Goal: Task Accomplishment & Management: Manage account settings

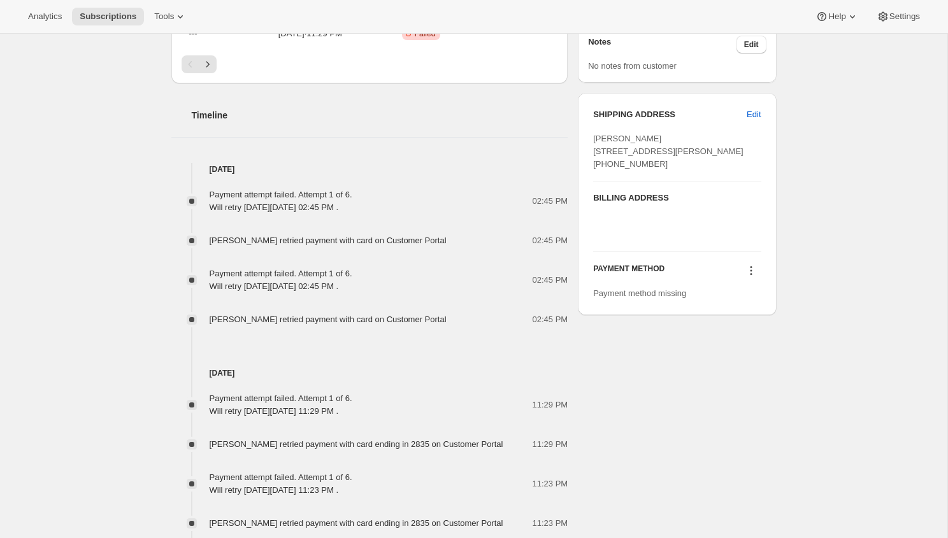
scroll to position [428, 0]
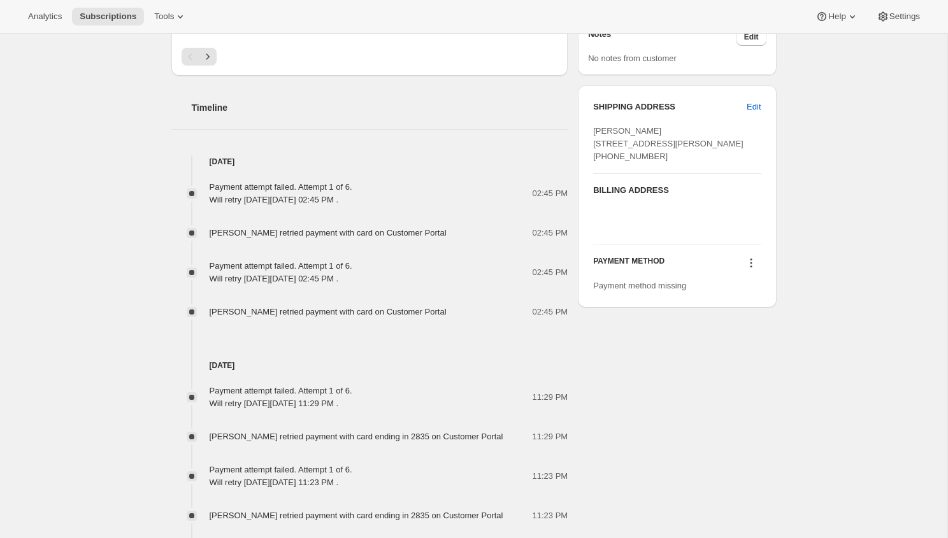
click at [487, 229] on div "02:45 PM" at bounding box center [511, 233] width 114 height 13
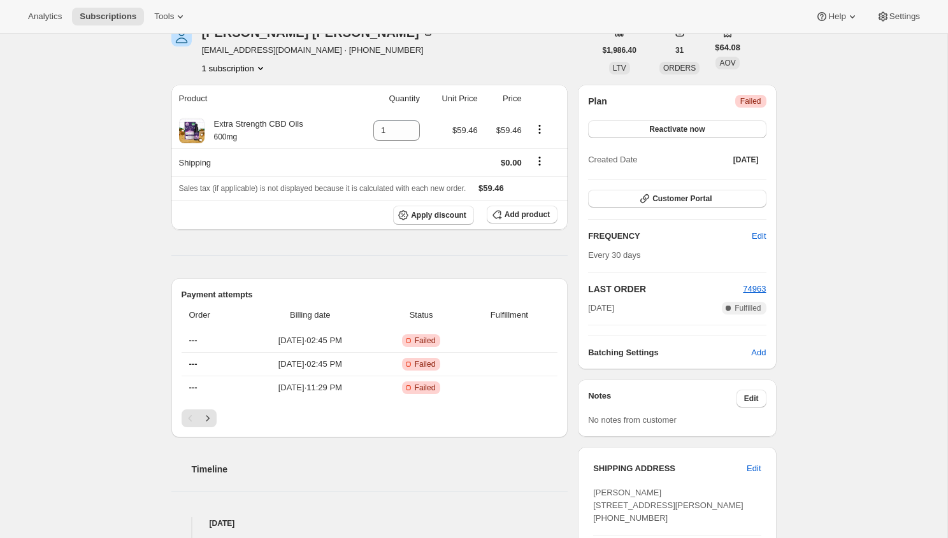
scroll to position [0, 0]
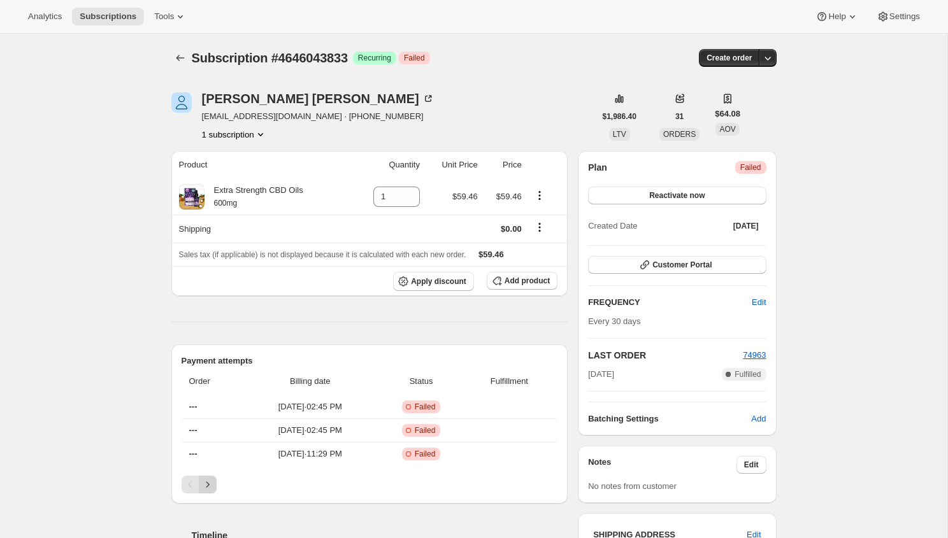
click at [208, 493] on button "Next" at bounding box center [208, 485] width 18 height 18
click at [194, 486] on icon "Previous" at bounding box center [190, 485] width 13 height 13
click at [204, 486] on icon "Next" at bounding box center [207, 485] width 13 height 13
click at [205, 486] on icon "Next" at bounding box center [207, 485] width 13 height 13
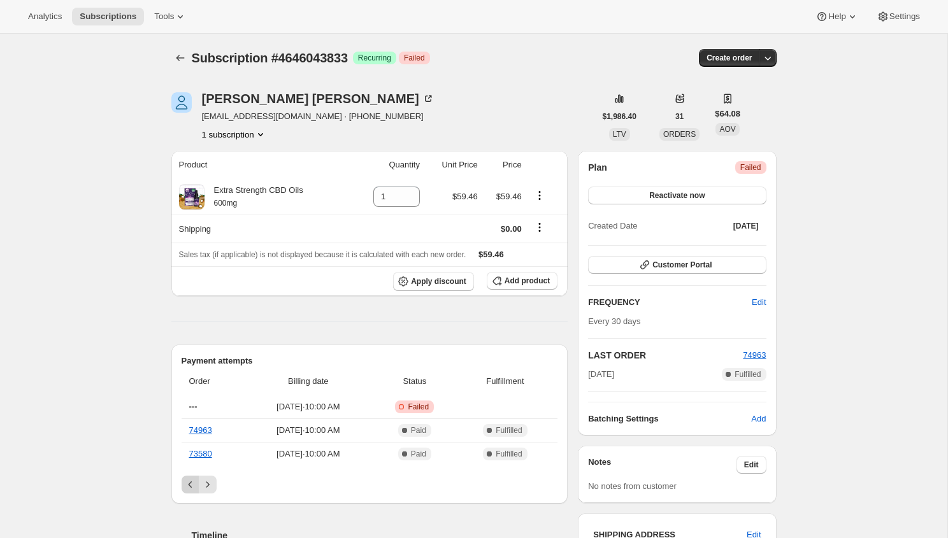
click at [184, 486] on icon "Previous" at bounding box center [190, 485] width 13 height 13
click at [184, 486] on div "Pagination" at bounding box center [191, 485] width 18 height 18
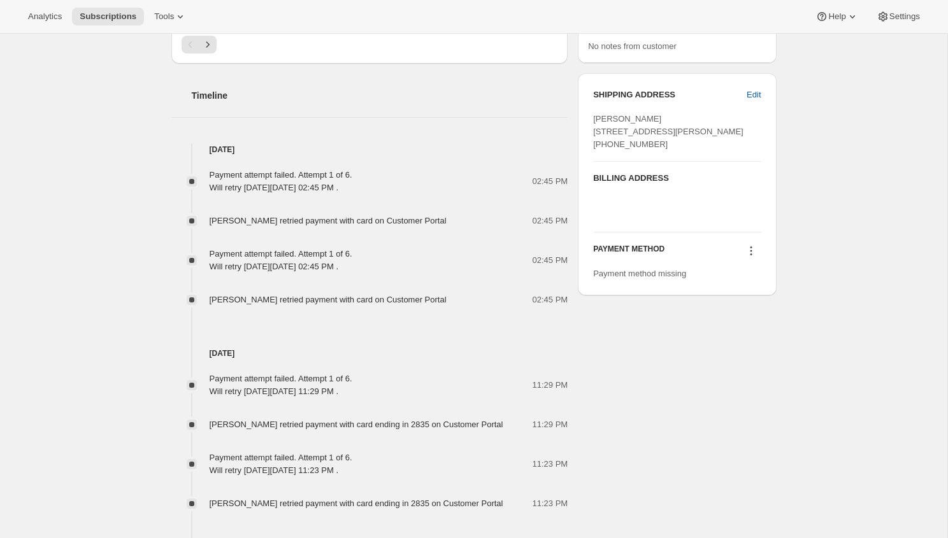
scroll to position [442, 0]
click at [749, 256] on icon at bounding box center [751, 249] width 13 height 13
click at [784, 247] on div "Subscription #4646043833. This page is ready Subscription #4646043833 Success R…" at bounding box center [474, 220] width 636 height 1257
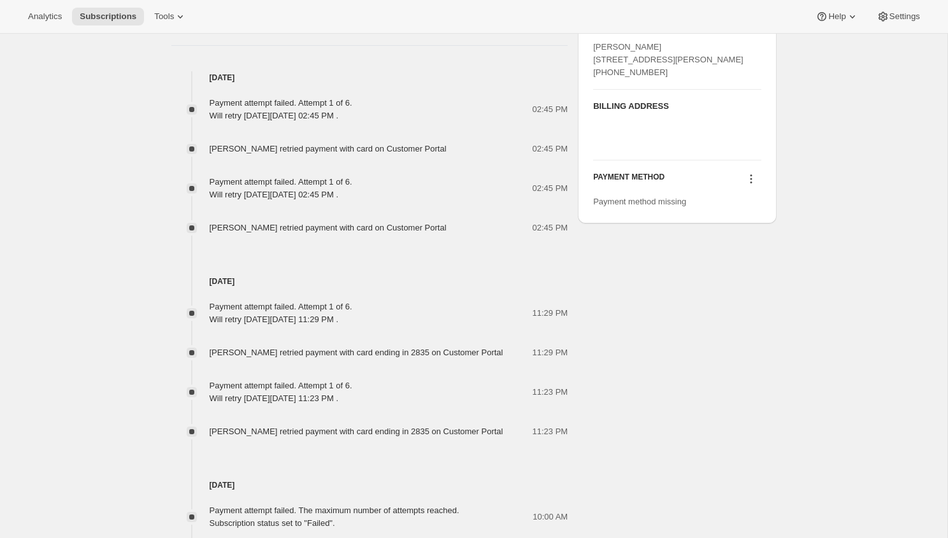
scroll to position [477, 0]
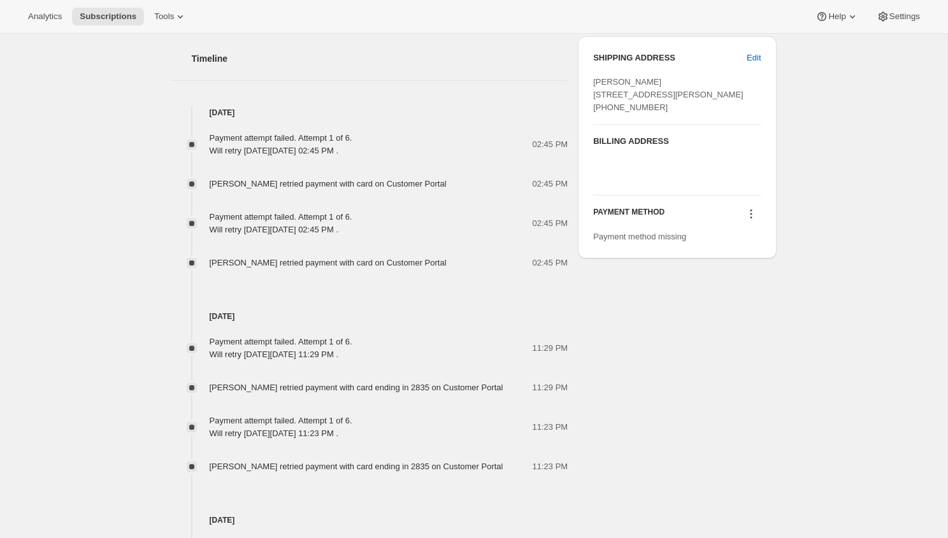
click at [752, 220] on icon at bounding box center [751, 214] width 13 height 13
click at [750, 215] on icon at bounding box center [751, 214] width 2 height 2
click at [749, 220] on icon at bounding box center [751, 214] width 13 height 13
click at [746, 269] on span "Select payment method" at bounding box center [748, 263] width 87 height 13
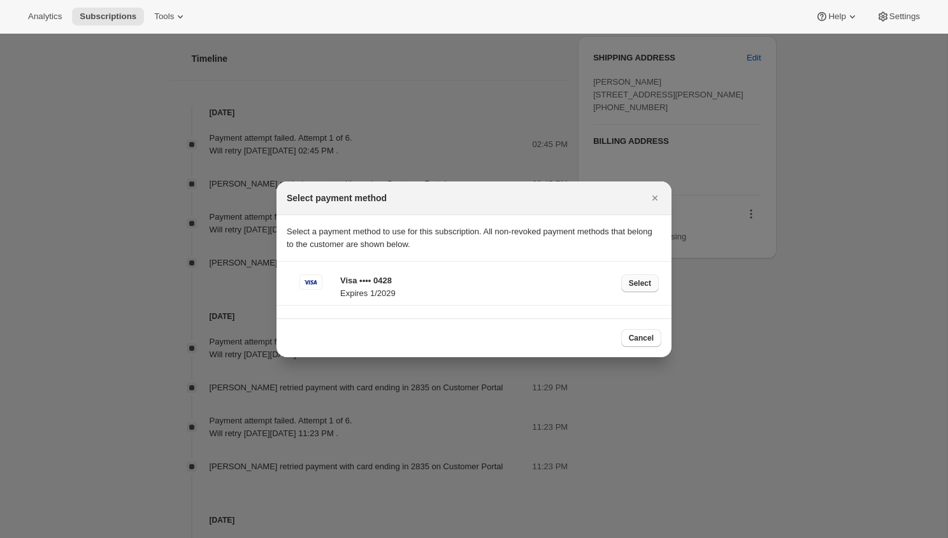
click at [626, 278] on button "Select" at bounding box center [640, 284] width 38 height 18
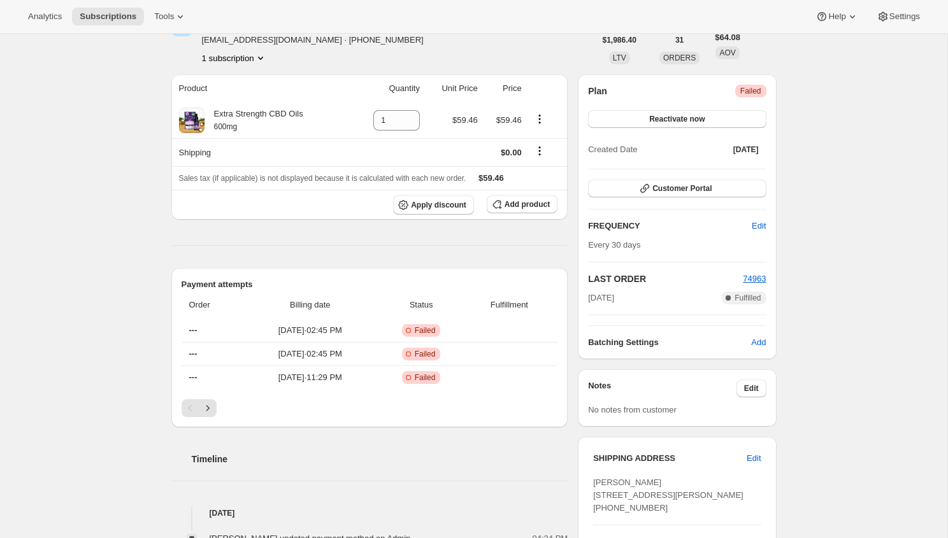
scroll to position [129, 0]
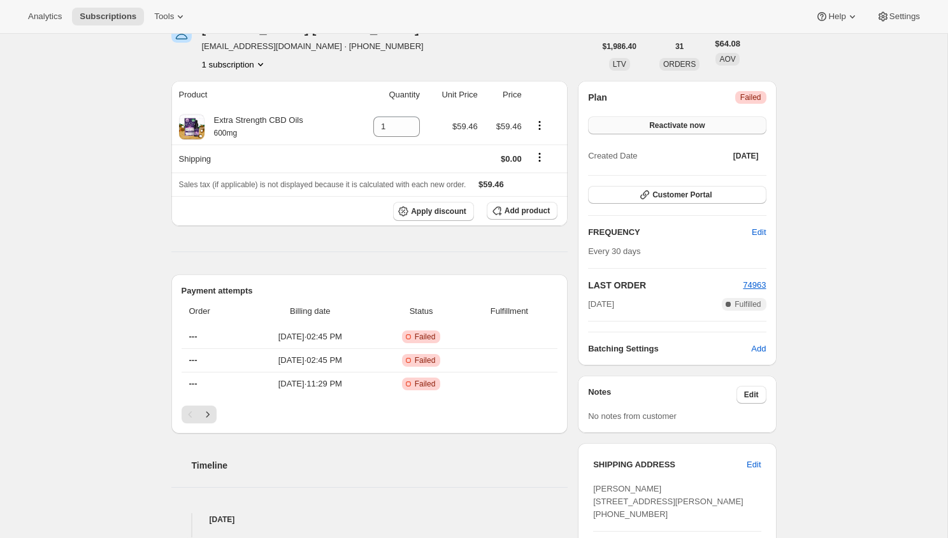
click at [688, 122] on span "Reactivate now" at bounding box center [676, 125] width 55 height 10
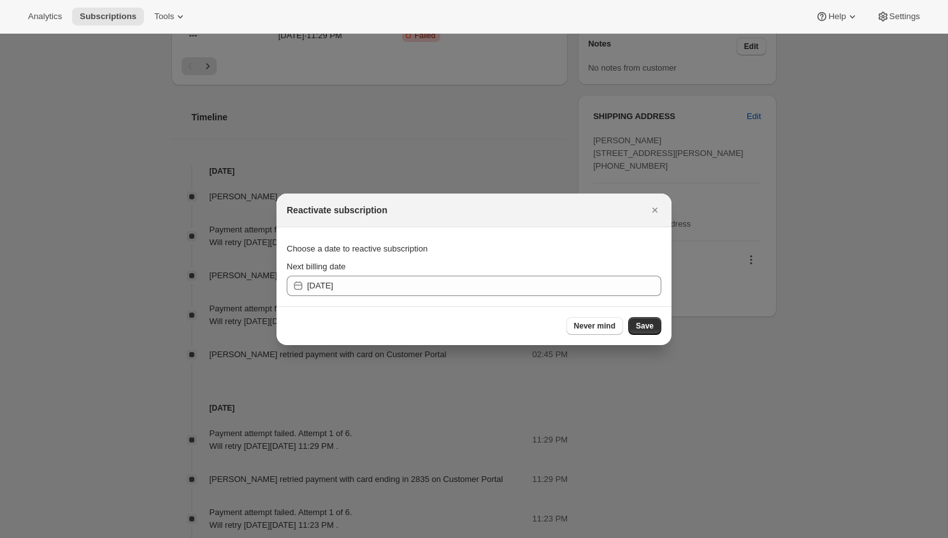
scroll to position [0, 0]
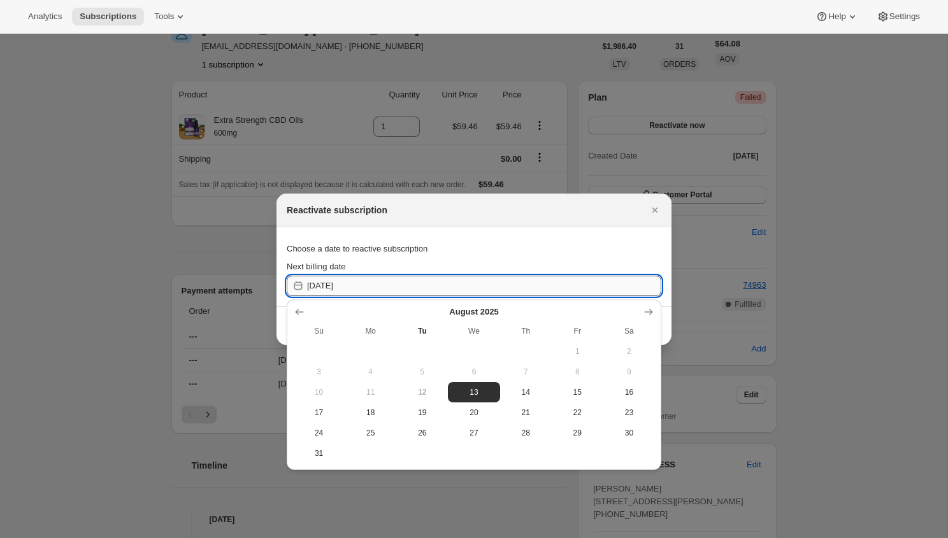
click at [456, 285] on input "2025-08-13" at bounding box center [484, 286] width 354 height 20
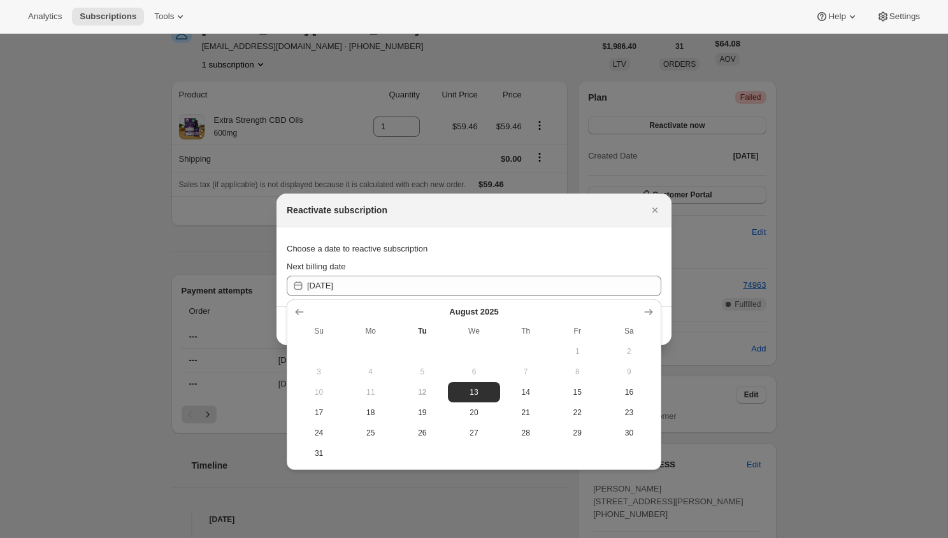
click at [424, 394] on span "12" at bounding box center [421, 392] width 41 height 10
click at [417, 394] on span "12" at bounding box center [421, 392] width 41 height 10
click at [468, 394] on span "13" at bounding box center [473, 392] width 41 height 10
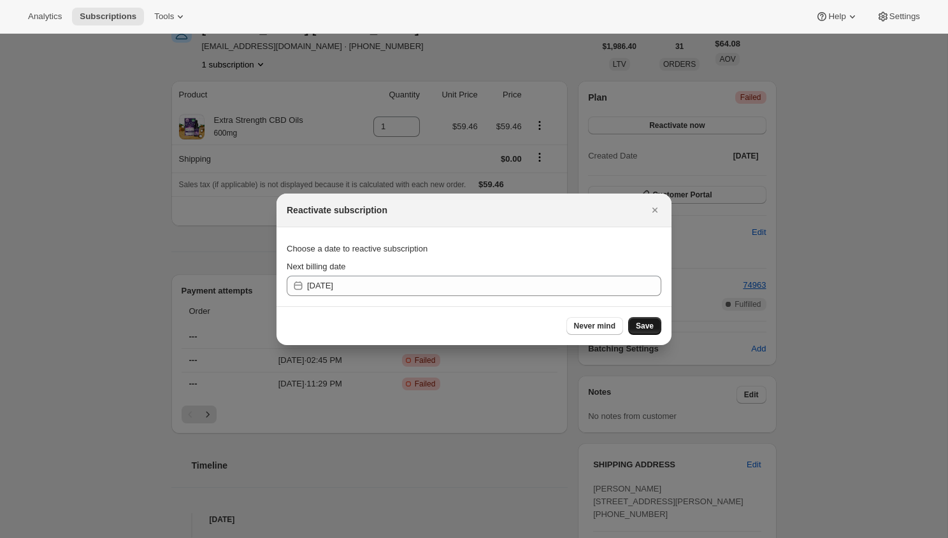
click at [643, 328] on span "Save" at bounding box center [645, 326] width 18 height 10
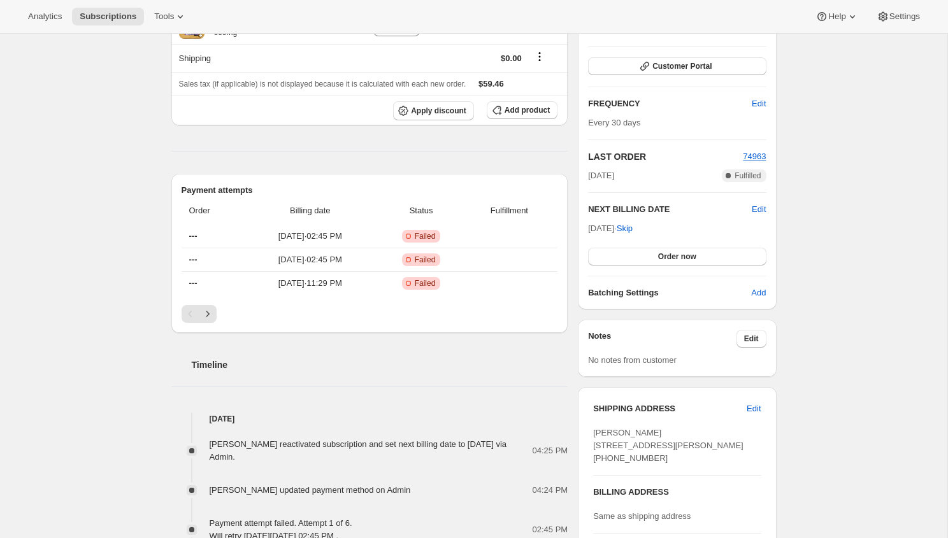
scroll to position [243, 0]
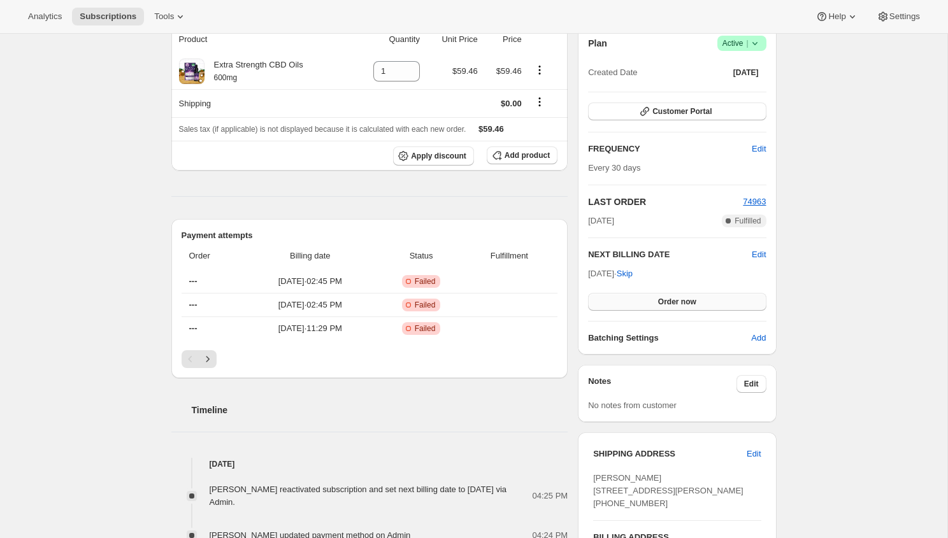
click at [649, 302] on button "Order now" at bounding box center [677, 302] width 178 height 18
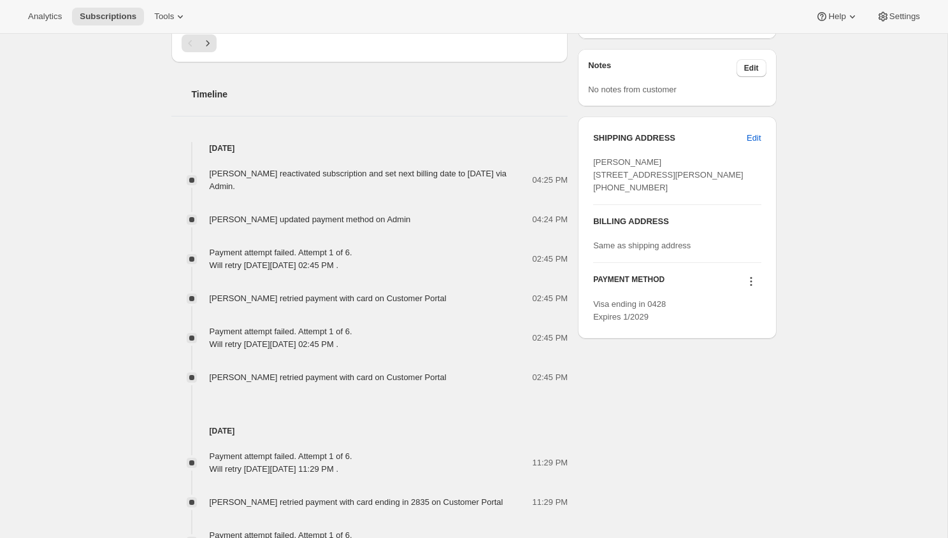
scroll to position [466, 0]
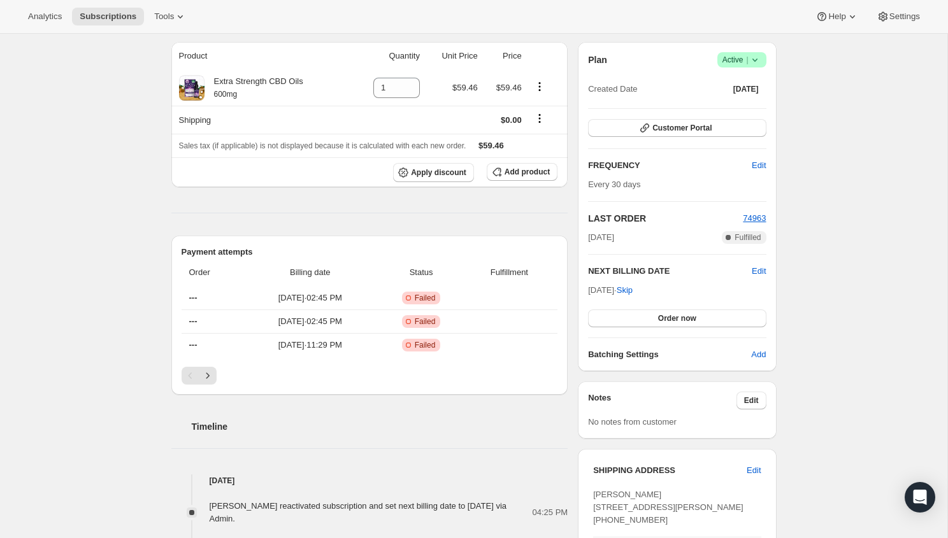
scroll to position [104, 0]
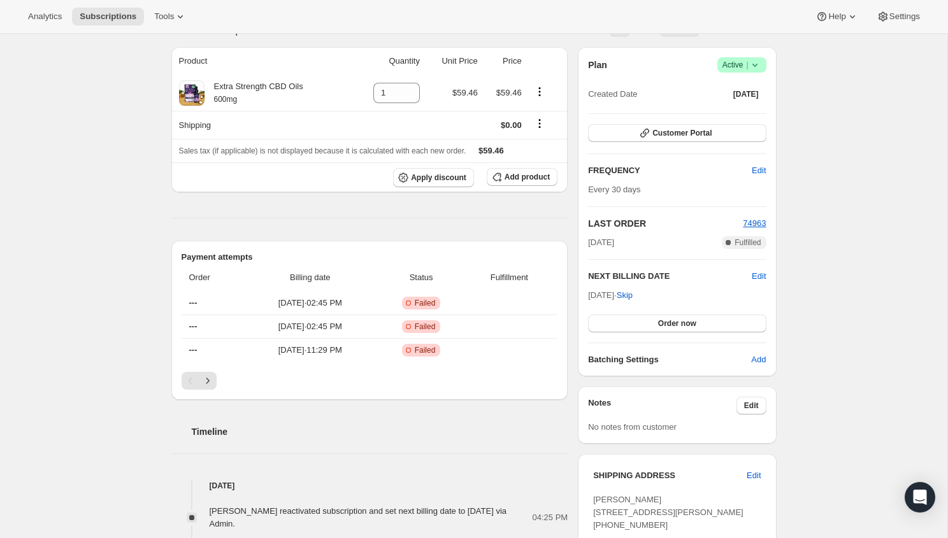
click at [661, 335] on div "Plan Success Active | Created Date Mar 18, 2022 Customer Portal FREQUENCY Edit …" at bounding box center [677, 211] width 178 height 309
click at [661, 326] on span "Order now" at bounding box center [677, 324] width 38 height 10
click at [625, 331] on button "Click to confirm" at bounding box center [677, 324] width 178 height 18
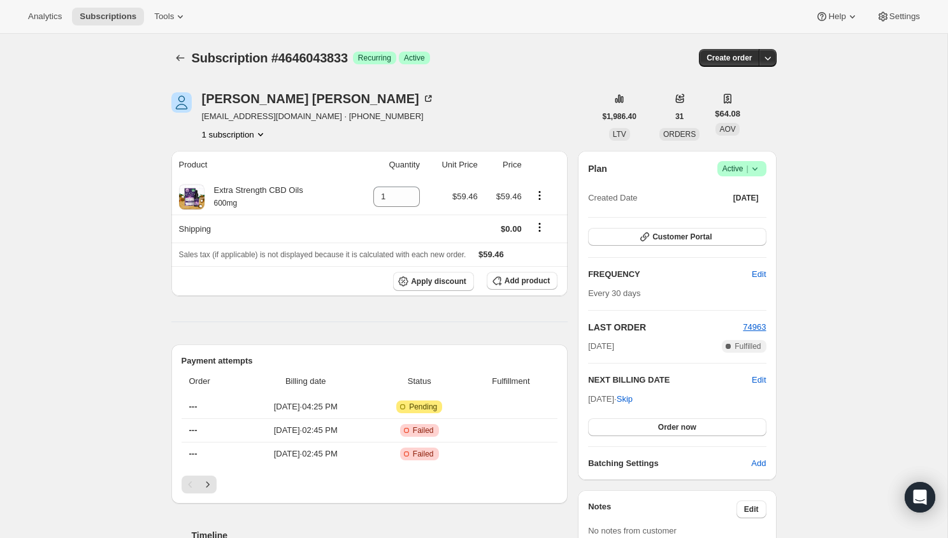
click at [500, 6] on div "Analytics Subscriptions Tools Help Settings" at bounding box center [474, 17] width 948 height 34
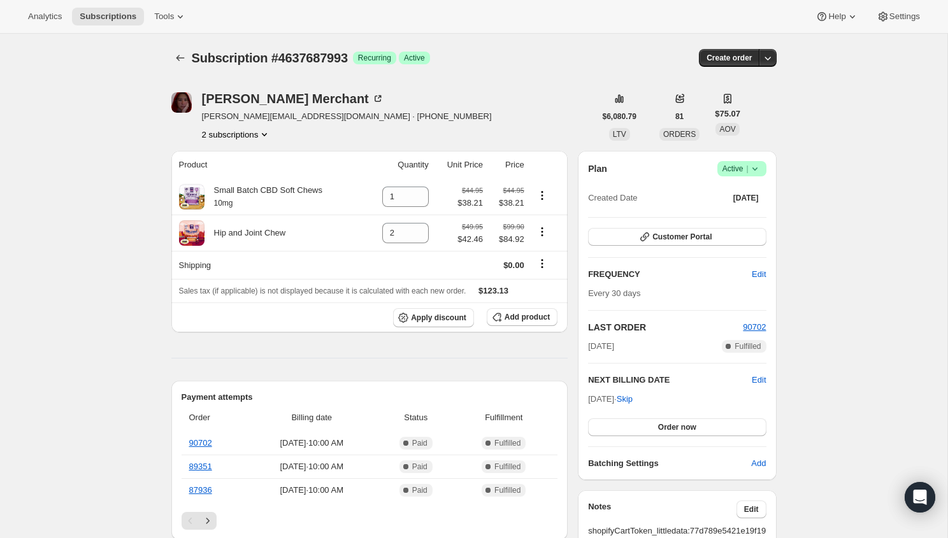
click at [224, 130] on button "2 subscriptions" at bounding box center [236, 134] width 69 height 13
click at [228, 164] on button "18054283449" at bounding box center [235, 158] width 92 height 20
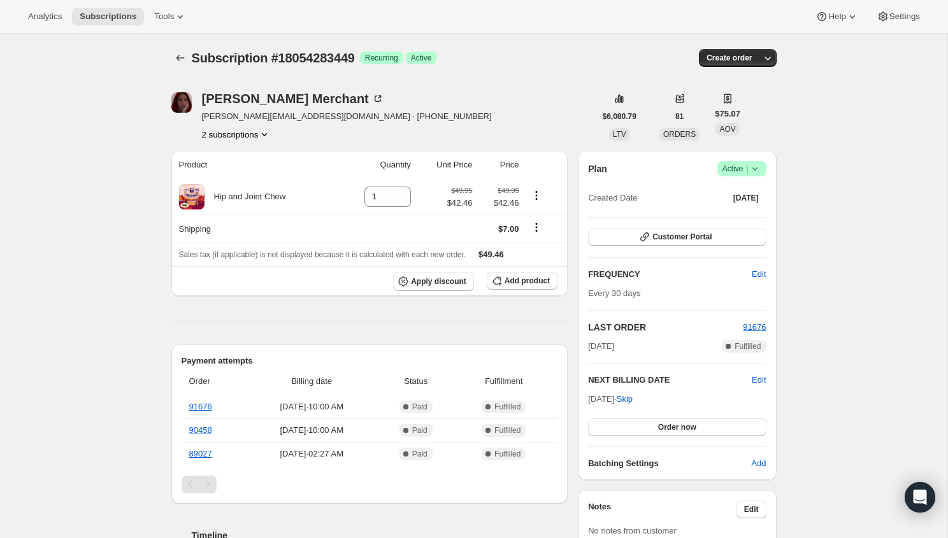
click at [219, 134] on button "2 subscriptions" at bounding box center [236, 134] width 69 height 13
click at [204, 179] on span "4637687993" at bounding box center [213, 180] width 46 height 10
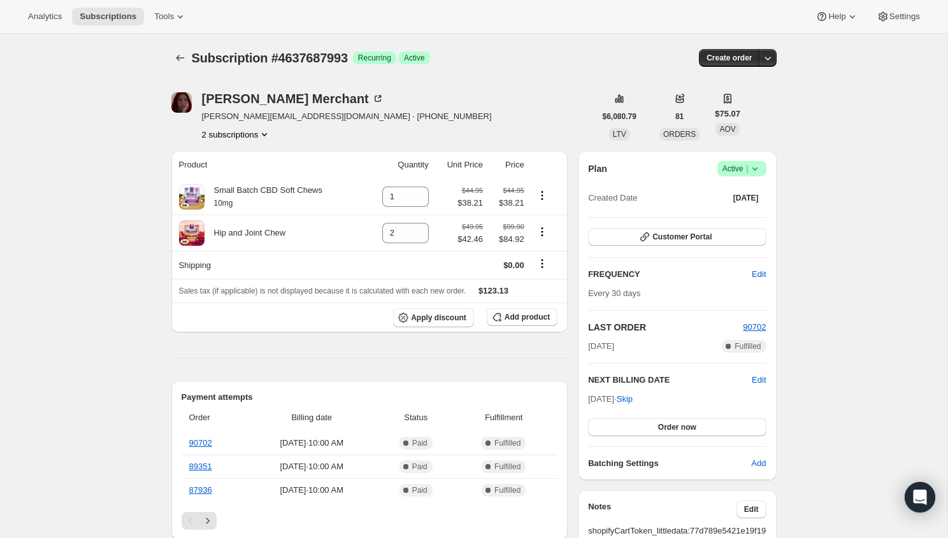
click at [243, 129] on button "2 subscriptions" at bounding box center [236, 134] width 69 height 13
click at [228, 160] on span "18054283449" at bounding box center [217, 159] width 51 height 10
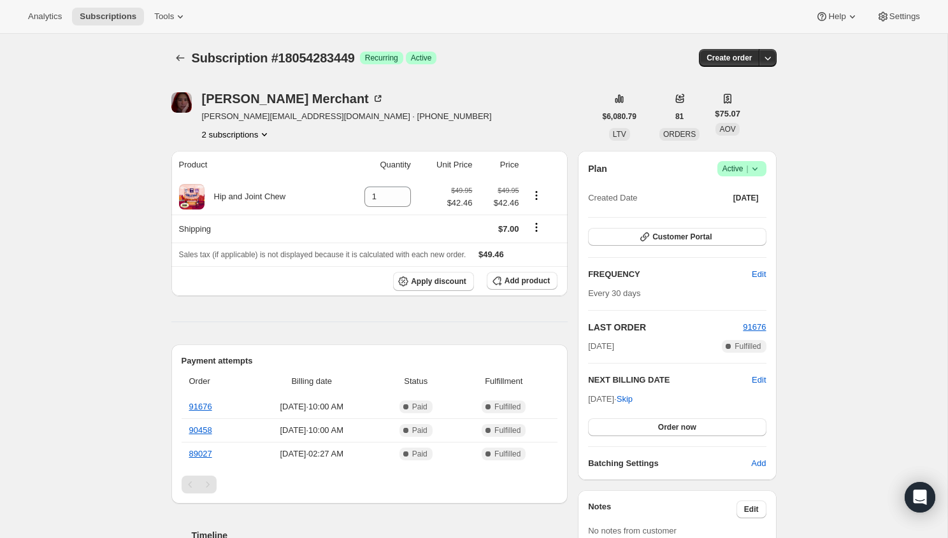
click at [252, 133] on button "2 subscriptions" at bounding box center [236, 134] width 69 height 13
click at [225, 179] on span "4637687993" at bounding box center [213, 180] width 46 height 10
